Goal: Complete application form

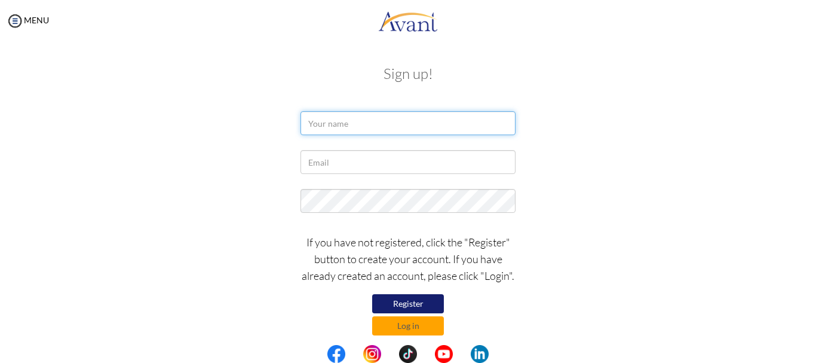
click at [362, 115] on input "text" at bounding box center [408, 123] width 215 height 24
type input "Mercy Chepkemoi"
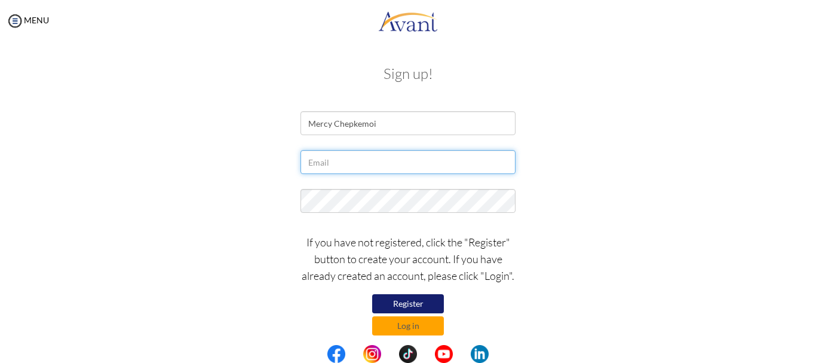
click at [357, 166] on input "text" at bounding box center [408, 162] width 215 height 24
type input "mercychepz685@gmail.com"
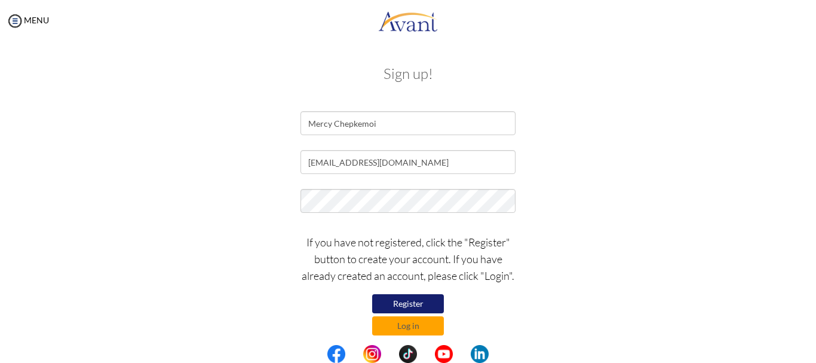
click at [510, 88] on div "Sign up! Mercy Chepkemoi mercychepz685@gmail.com If you have not registered, cl…" at bounding box center [408, 199] width 699 height 290
click at [416, 298] on button "Register" at bounding box center [408, 303] width 72 height 19
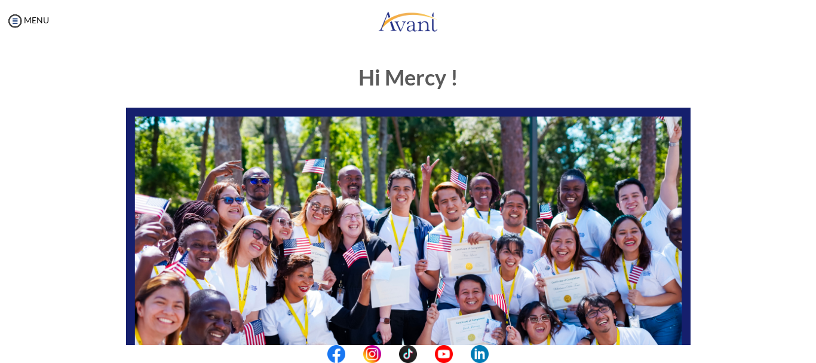
click at [558, 69] on h1 "Hi Mercy !" at bounding box center [408, 78] width 565 height 24
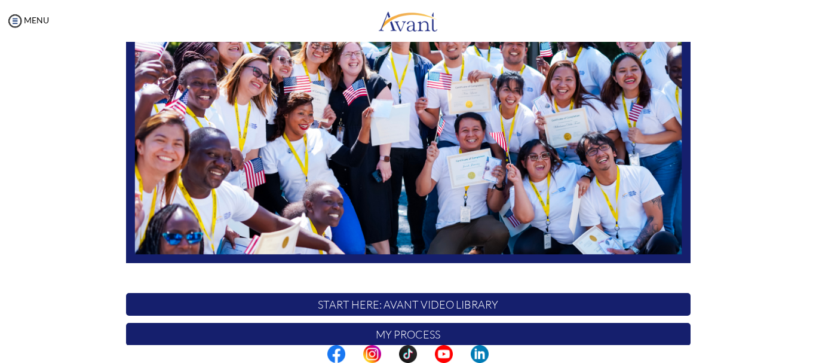
scroll to position [301, 0]
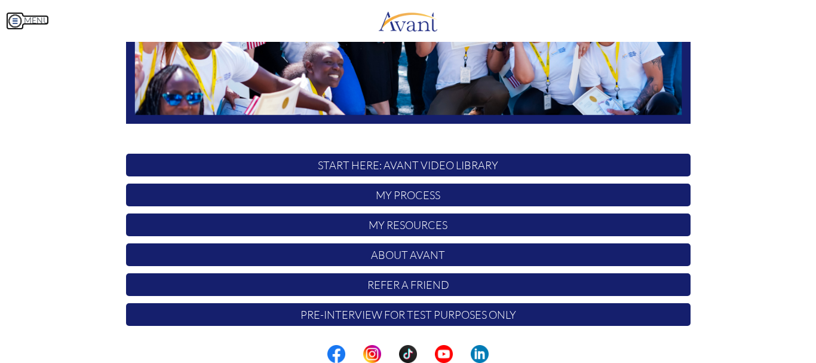
click at [15, 23] on img at bounding box center [15, 21] width 18 height 18
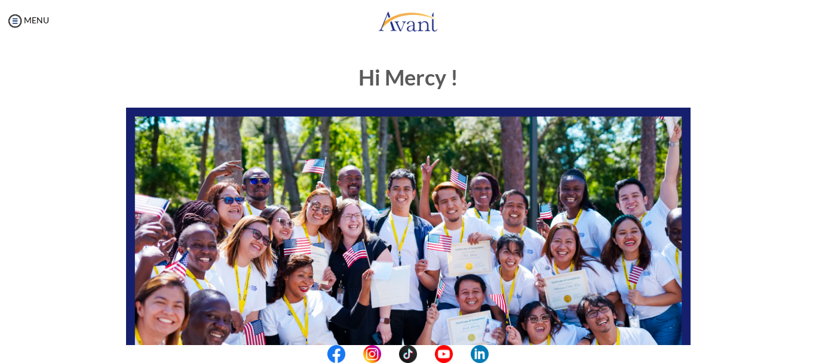
click at [564, 41] on div "MENU" at bounding box center [408, 22] width 816 height 45
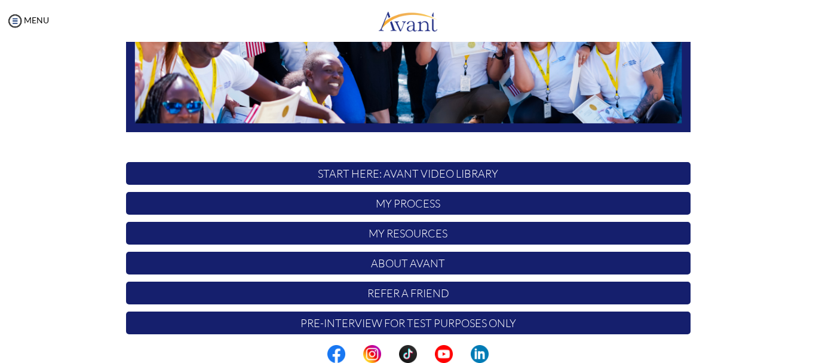
scroll to position [301, 0]
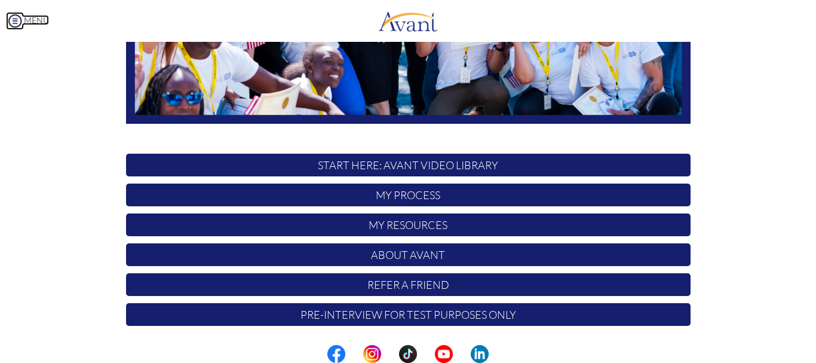
click at [17, 16] on img at bounding box center [15, 21] width 18 height 18
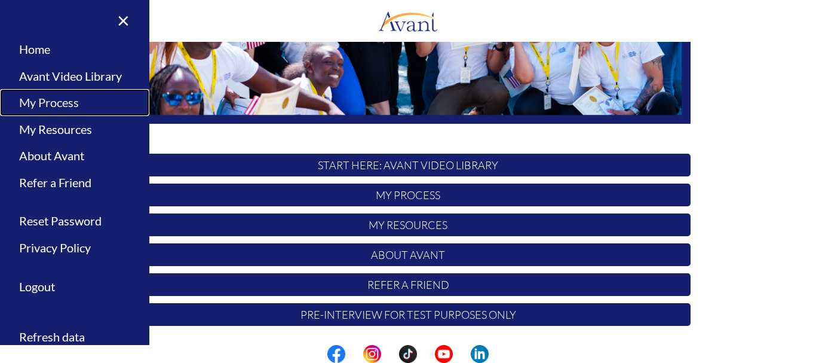
click at [83, 102] on link "My Process" at bounding box center [74, 102] width 149 height 27
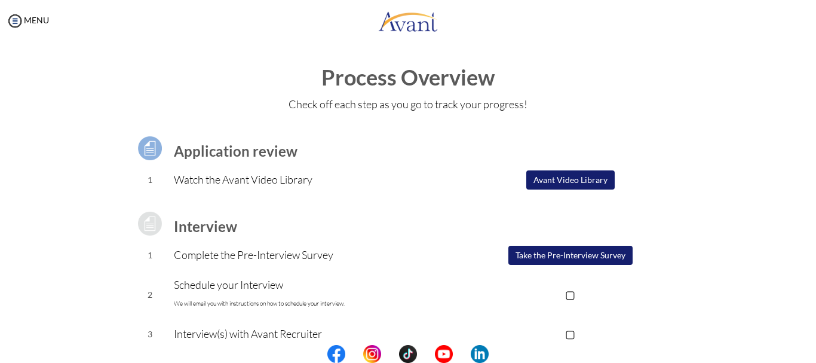
click at [342, 147] on h3 "Application review" at bounding box center [312, 151] width 277 height 16
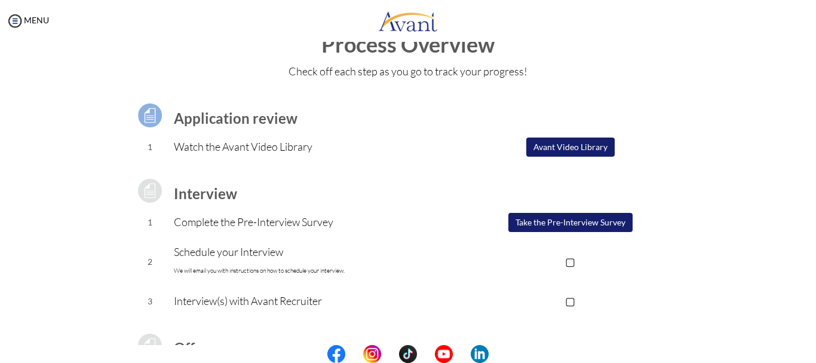
scroll to position [0, 0]
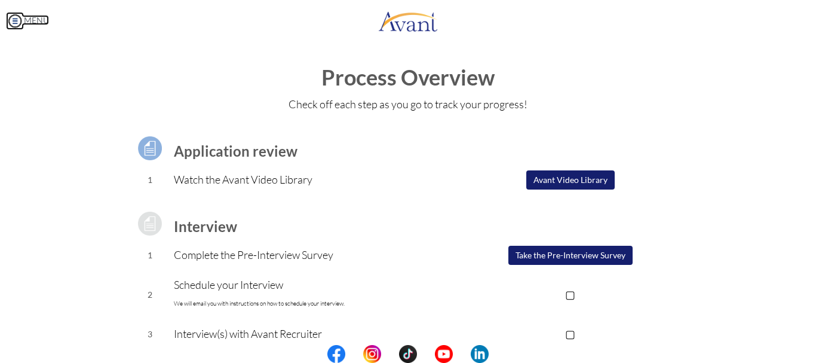
click at [20, 22] on img at bounding box center [15, 21] width 18 height 18
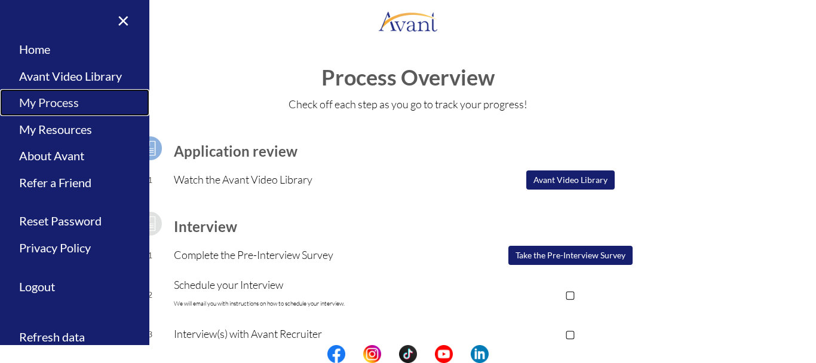
click at [55, 100] on link "My Process" at bounding box center [74, 102] width 149 height 27
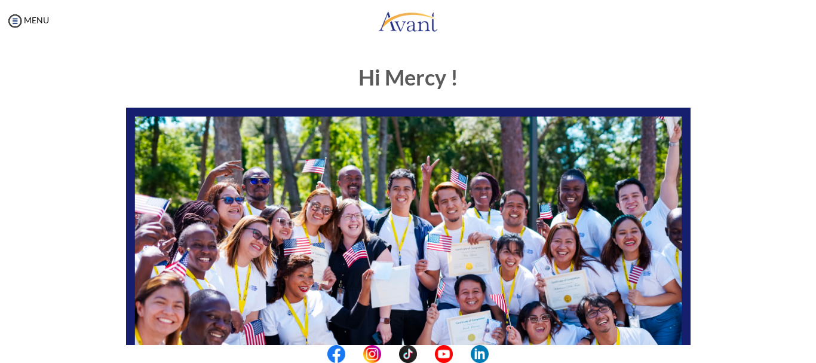
click at [331, 70] on h1 "Hi Mercy !" at bounding box center [408, 78] width 565 height 24
click at [11, 27] on img at bounding box center [15, 21] width 18 height 18
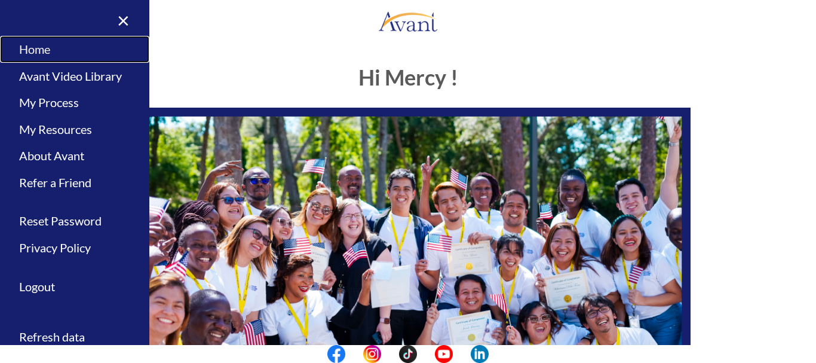
click at [27, 47] on link "Home" at bounding box center [74, 49] width 149 height 27
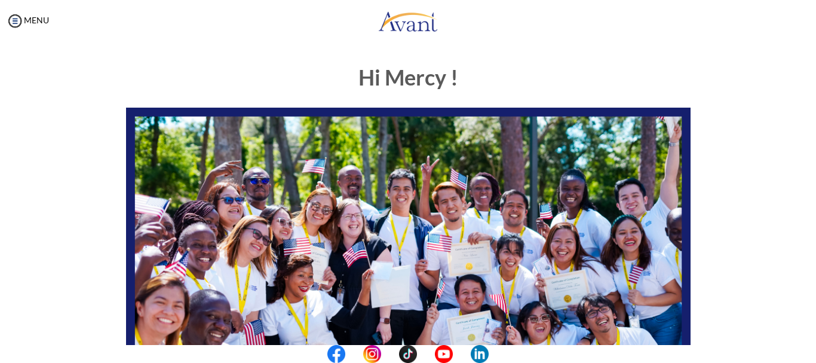
click at [27, 47] on div "My Status What is the next step? We would like you to watch the introductory vi…" at bounding box center [408, 223] width 816 height 363
click at [17, 23] on img at bounding box center [15, 21] width 18 height 18
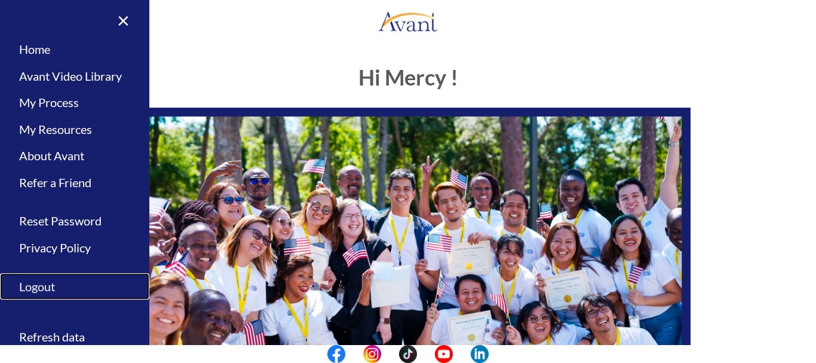
click at [34, 285] on link "Logout" at bounding box center [74, 286] width 149 height 27
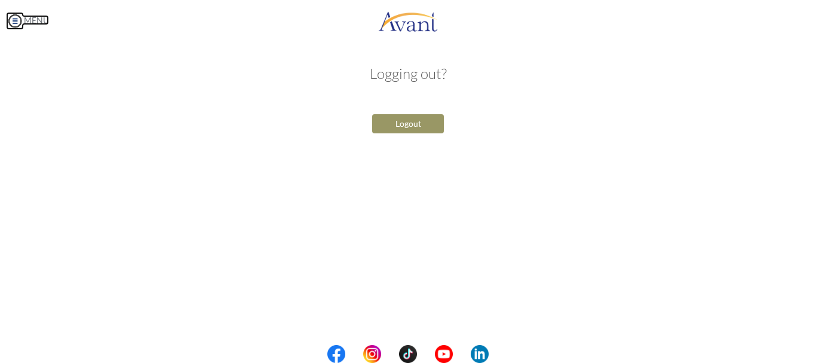
click at [21, 28] on img at bounding box center [15, 21] width 18 height 18
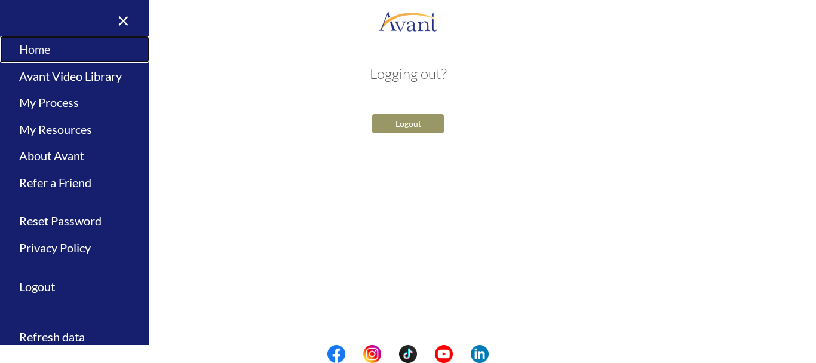
click at [31, 50] on link "Home" at bounding box center [74, 49] width 149 height 27
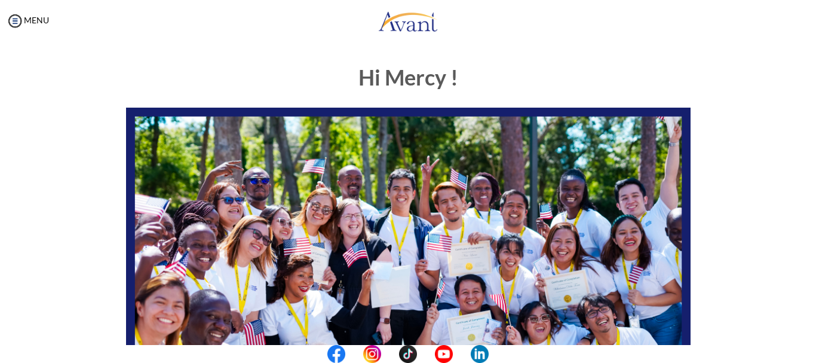
click at [183, 49] on div "My Status What is the next step? We would like you to watch the introductory vi…" at bounding box center [408, 223] width 816 height 363
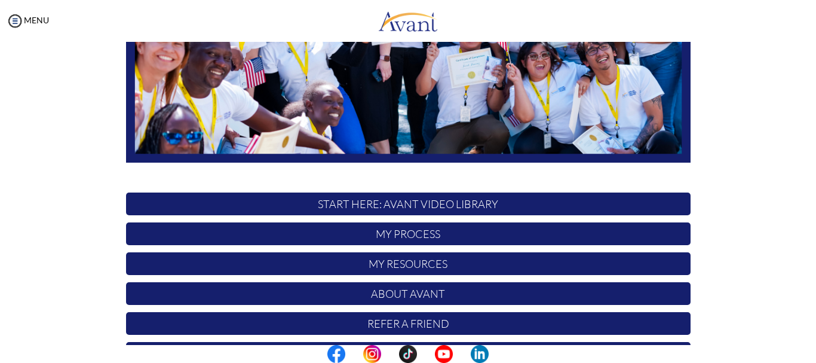
scroll to position [301, 0]
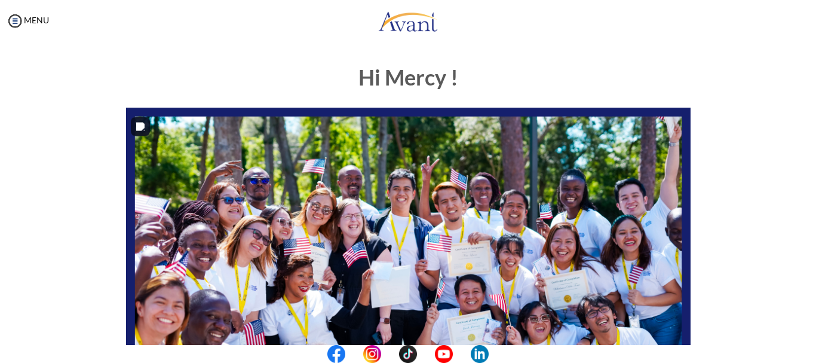
click at [265, 209] on img at bounding box center [408, 267] width 565 height 318
click at [17, 22] on img at bounding box center [15, 21] width 18 height 18
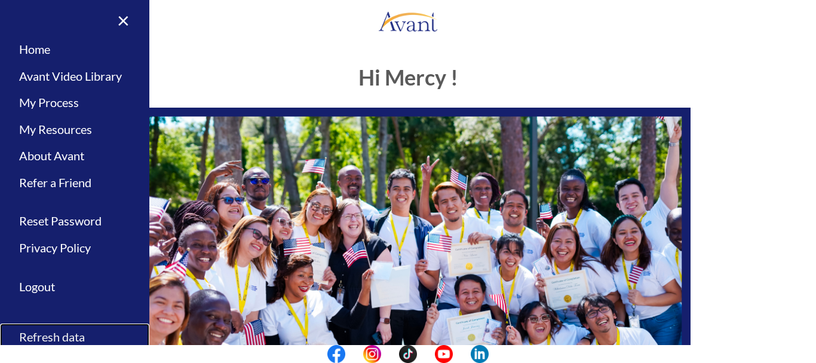
click at [51, 338] on link "Refresh data" at bounding box center [74, 336] width 149 height 27
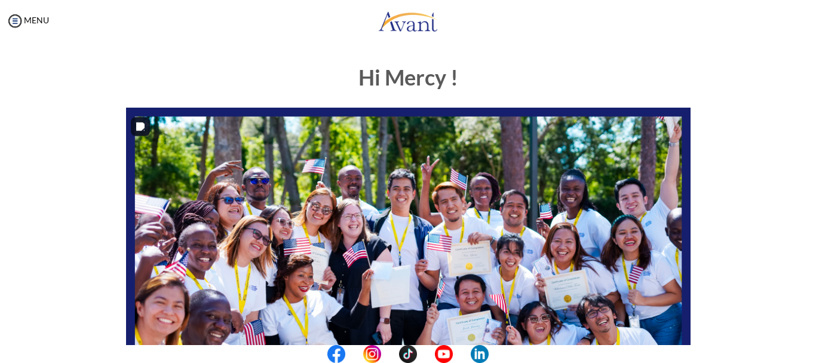
click at [377, 119] on img at bounding box center [408, 267] width 565 height 318
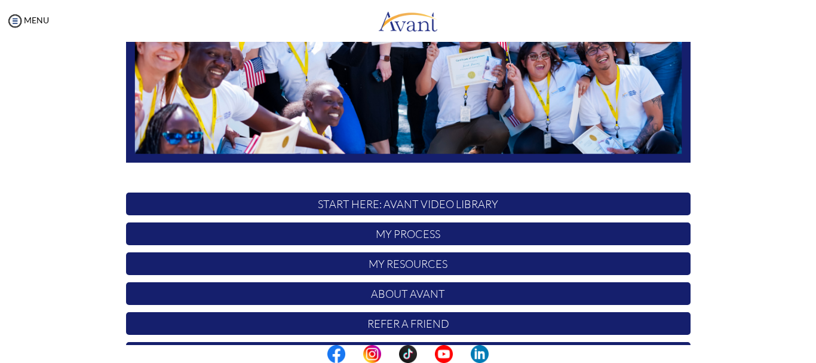
scroll to position [301, 0]
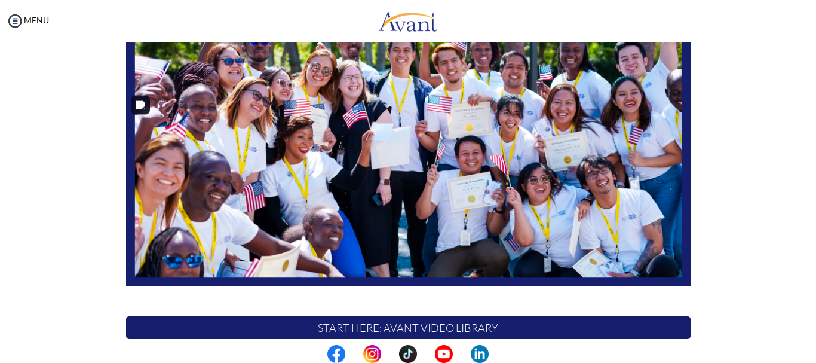
scroll to position [0, 0]
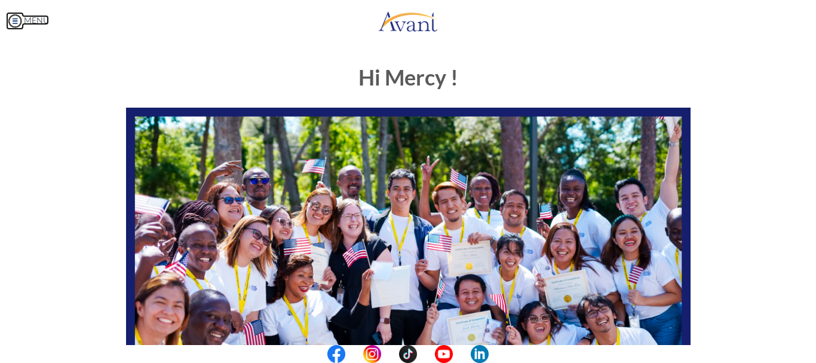
click at [15, 17] on img at bounding box center [15, 21] width 18 height 18
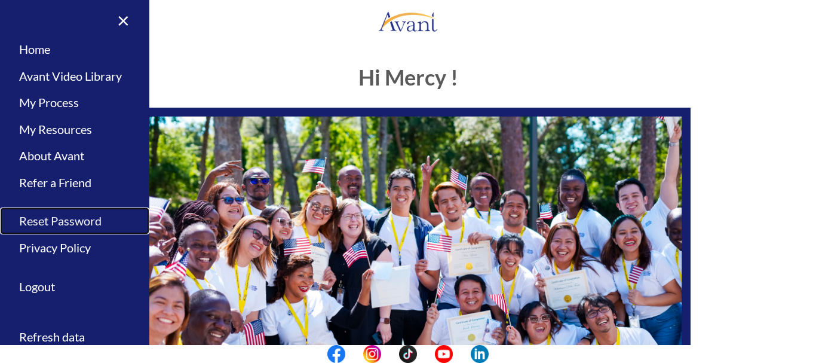
click at [47, 220] on link "Reset Password" at bounding box center [74, 220] width 149 height 27
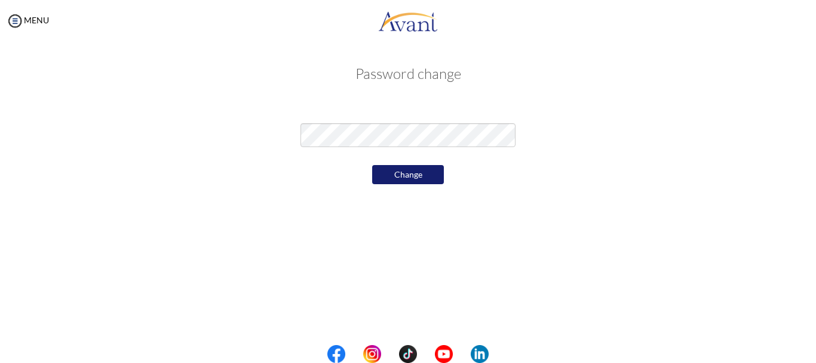
click at [417, 173] on button "Change" at bounding box center [408, 174] width 72 height 19
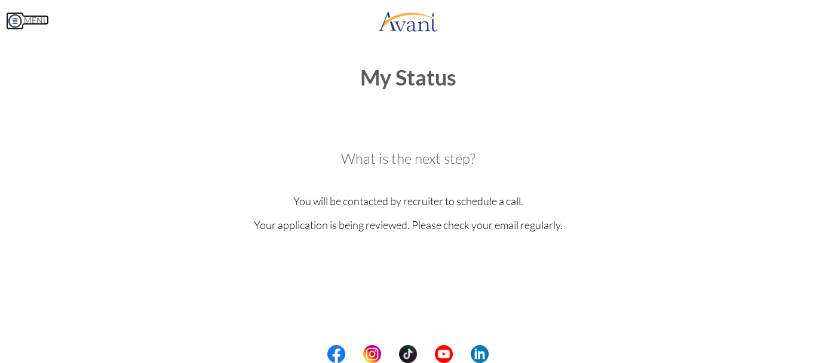
click at [17, 17] on img at bounding box center [15, 21] width 18 height 18
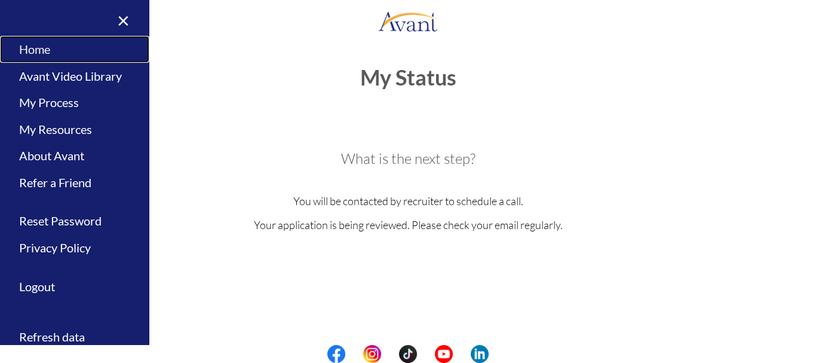
click at [24, 48] on link "Home" at bounding box center [74, 49] width 149 height 27
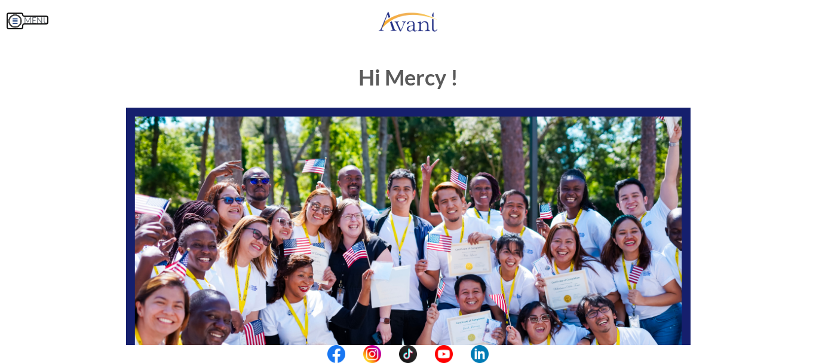
click at [14, 20] on img at bounding box center [15, 21] width 18 height 18
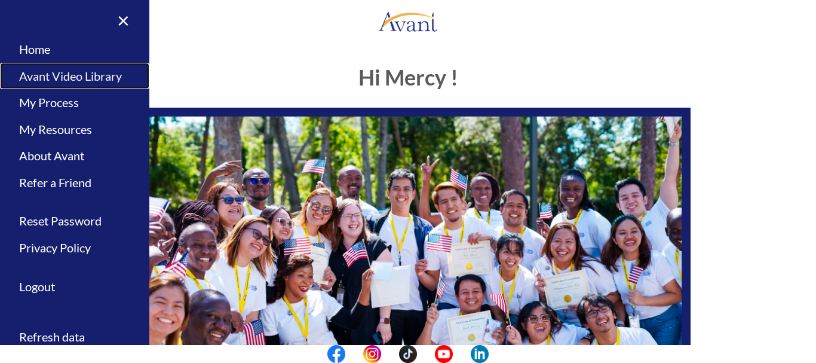
click at [32, 76] on link "Avant Video Library" at bounding box center [74, 76] width 149 height 27
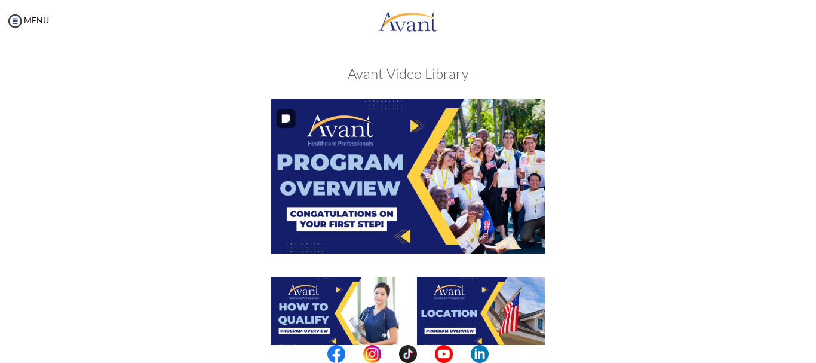
click at [370, 165] on img at bounding box center [408, 176] width 274 height 154
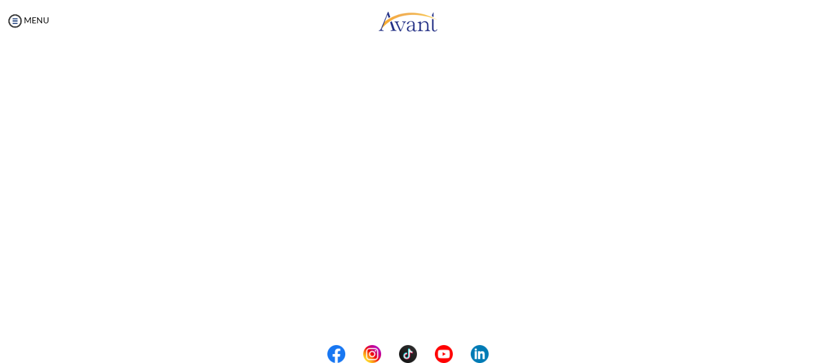
scroll to position [98, 0]
click at [14, 13] on body "Maintenance break. Please come back in 2 hours. MENU My Status What is the next…" at bounding box center [408, 181] width 816 height 363
click at [14, 13] on img at bounding box center [15, 21] width 18 height 18
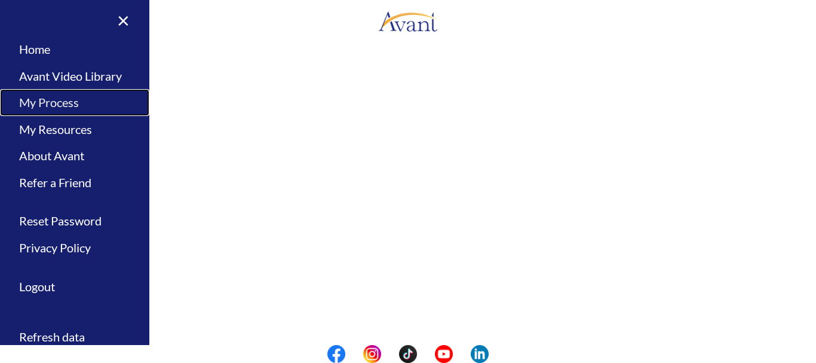
click at [51, 108] on link "My Process" at bounding box center [74, 102] width 149 height 27
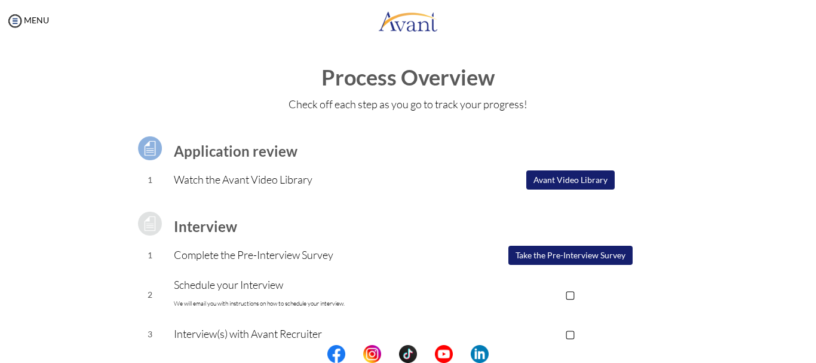
click at [563, 177] on button "Avant Video Library" at bounding box center [571, 179] width 88 height 19
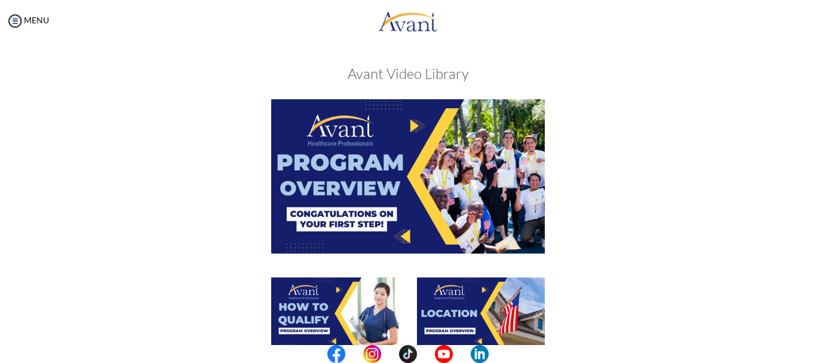
click at [816, 279] on div at bounding box center [816, 181] width 1 height 363
click at [408, 319] on div at bounding box center [481, 319] width 146 height 84
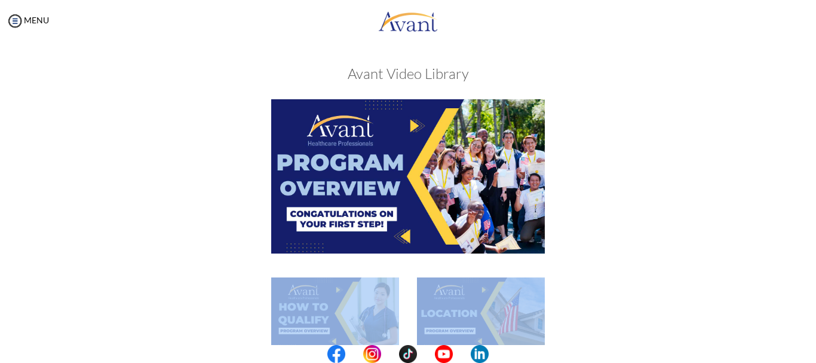
click at [339, 324] on img at bounding box center [335, 313] width 128 height 72
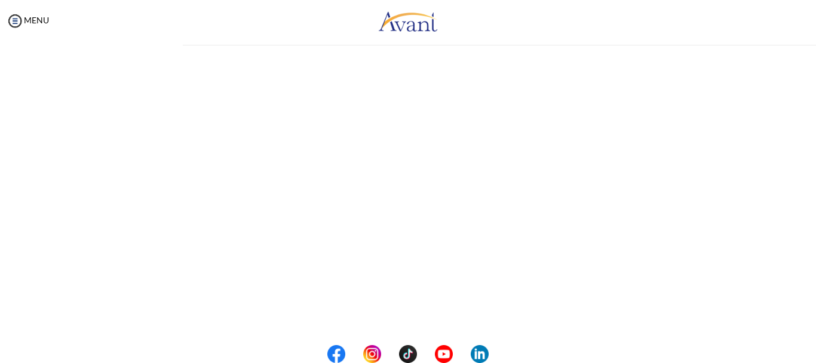
click at [339, 324] on div "My Status What is the next step? We would like you to watch the introductory vi…" at bounding box center [408, 223] width 816 height 363
click at [808, 351] on center at bounding box center [408, 354] width 816 height 18
